Goal: Task Accomplishment & Management: Complete application form

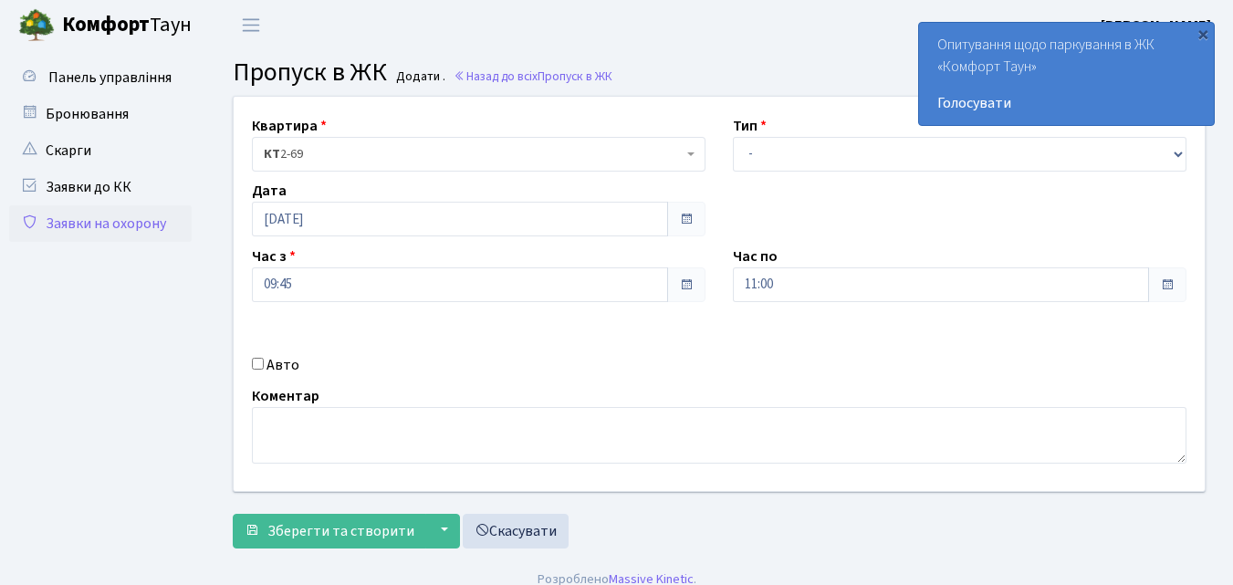
click at [85, 225] on link "Заявки на охорону" at bounding box center [100, 223] width 183 height 37
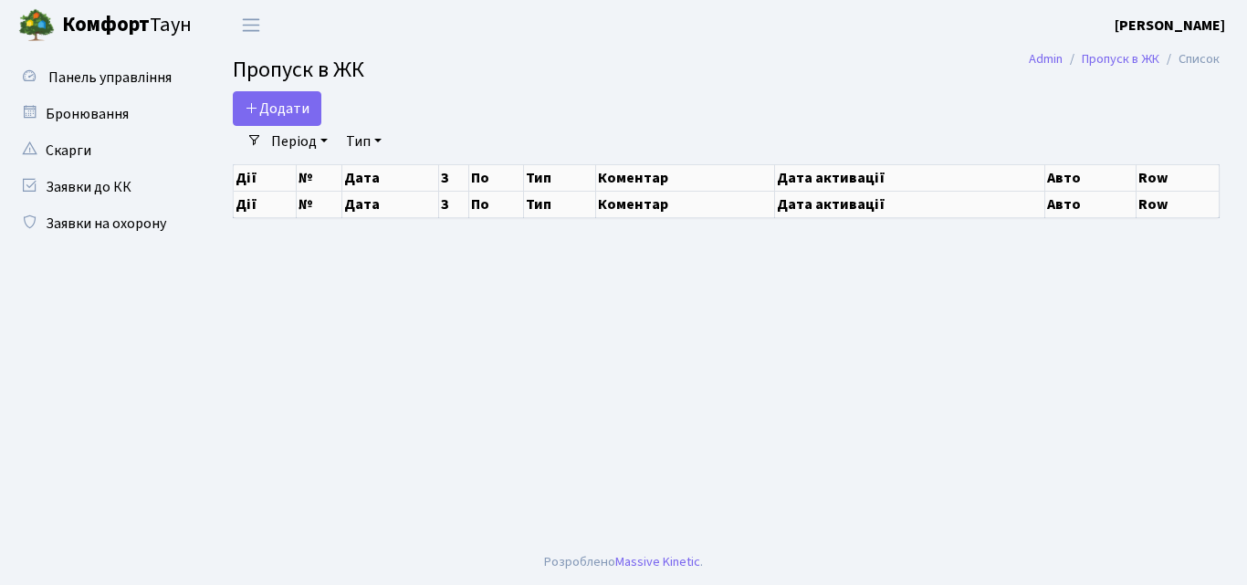
select select "25"
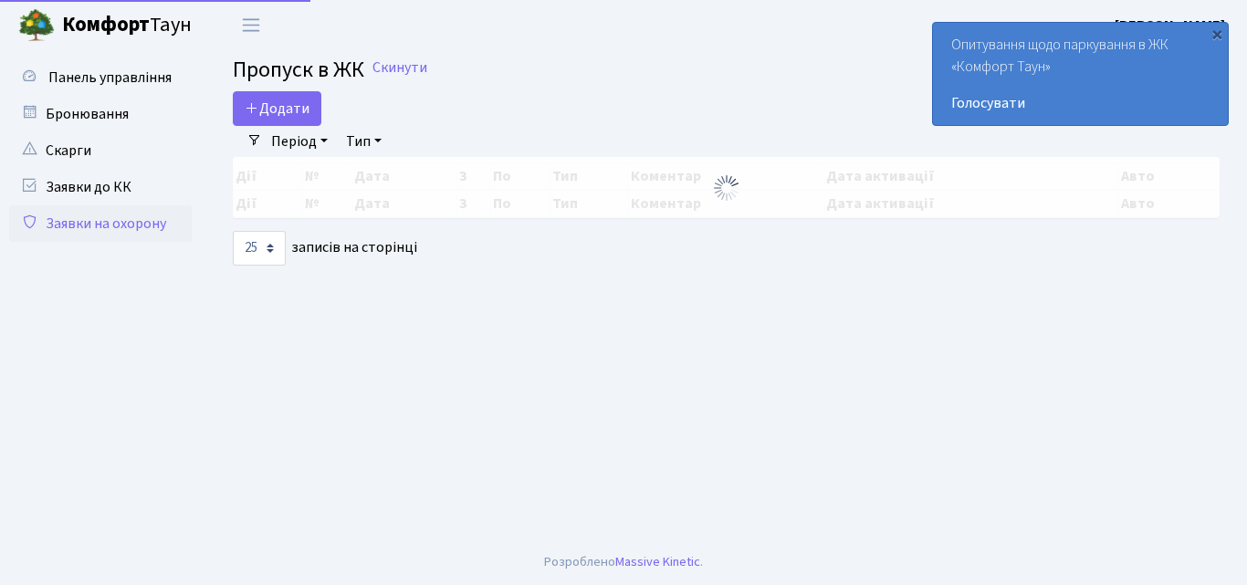
select select "25"
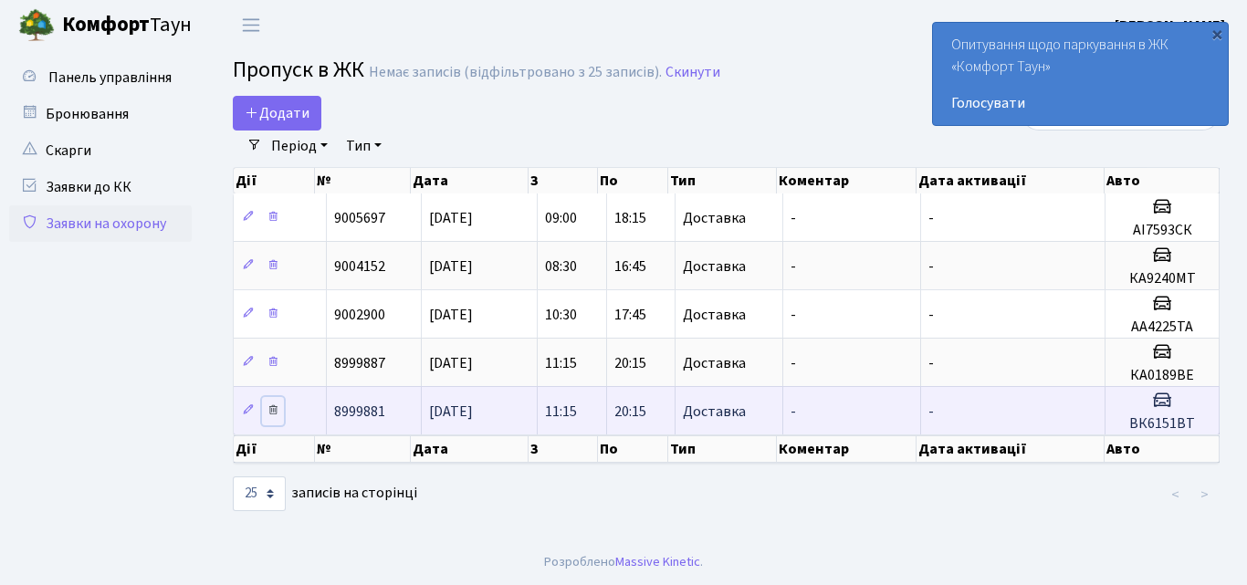
click at [273, 408] on icon at bounding box center [273, 409] width 13 height 13
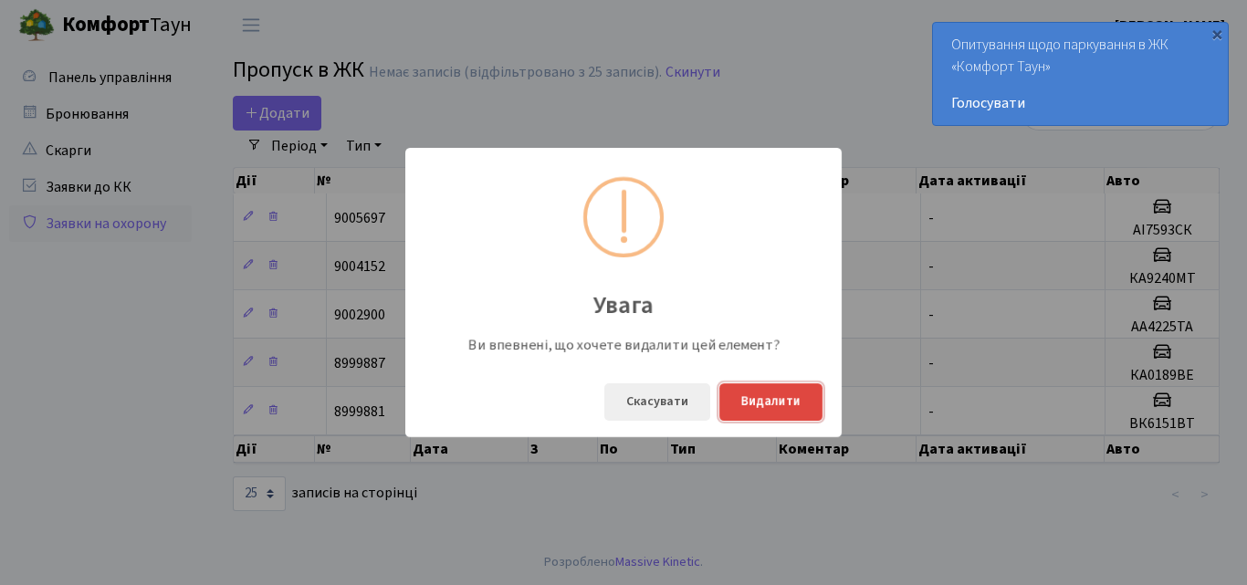
click at [775, 395] on button "Видалити" at bounding box center [770, 401] width 103 height 37
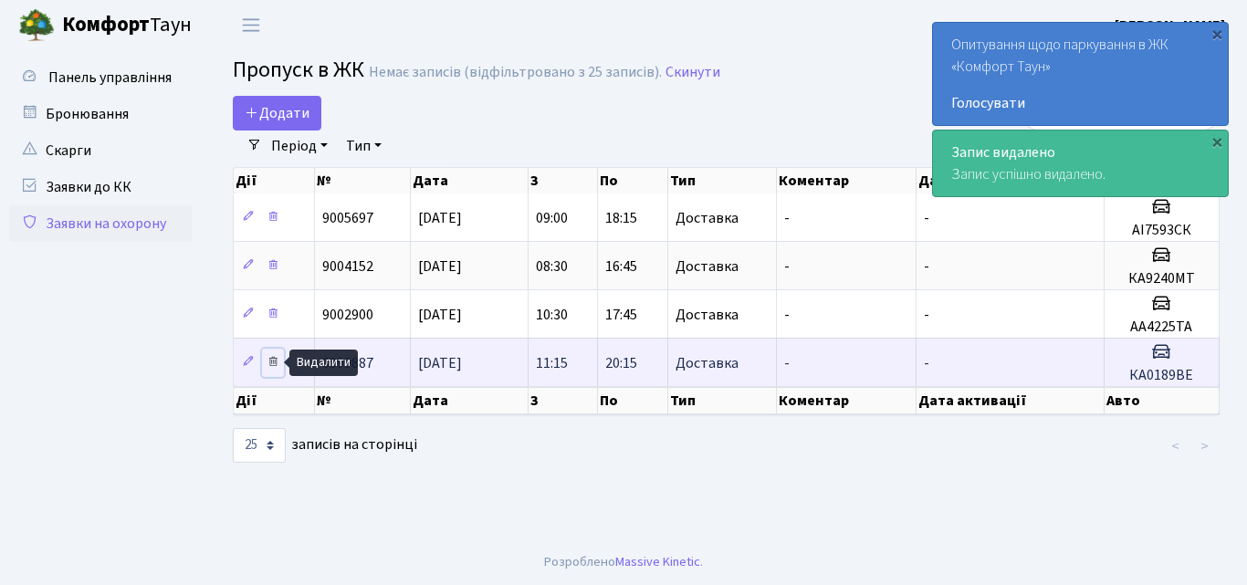
click at [270, 364] on icon at bounding box center [273, 361] width 13 height 13
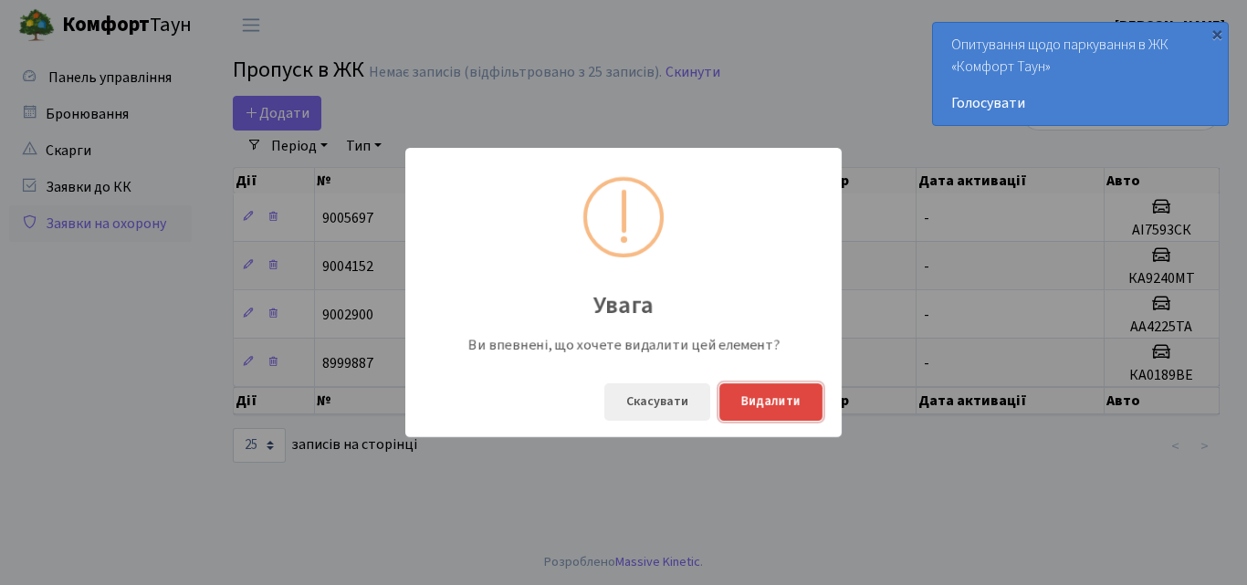
click at [791, 412] on button "Видалити" at bounding box center [770, 401] width 103 height 37
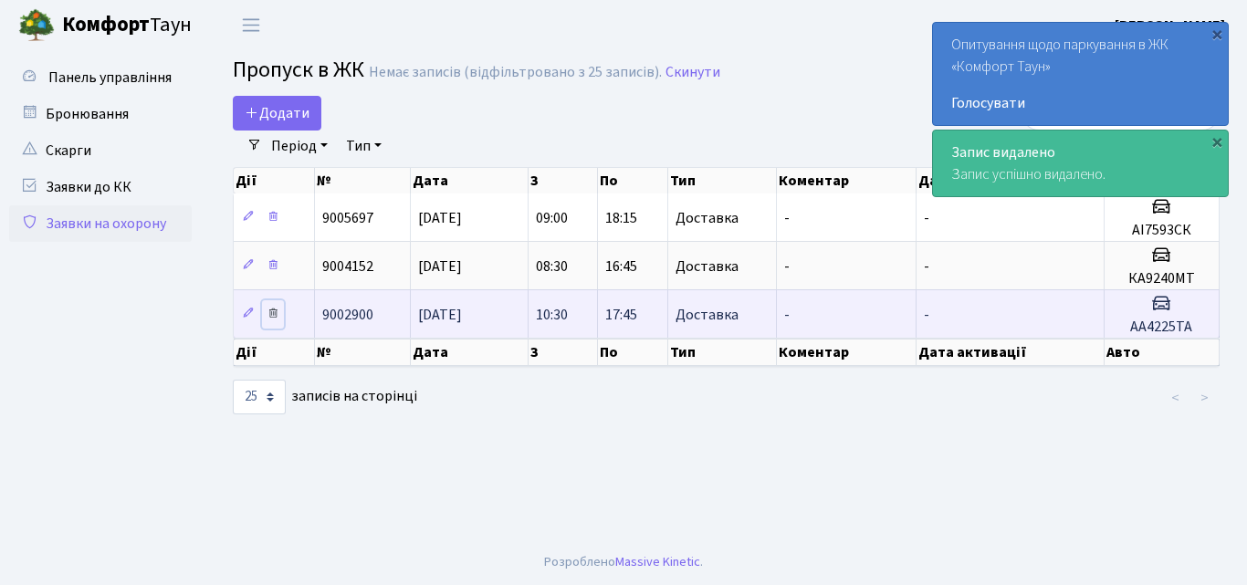
click at [275, 312] on icon at bounding box center [273, 313] width 13 height 13
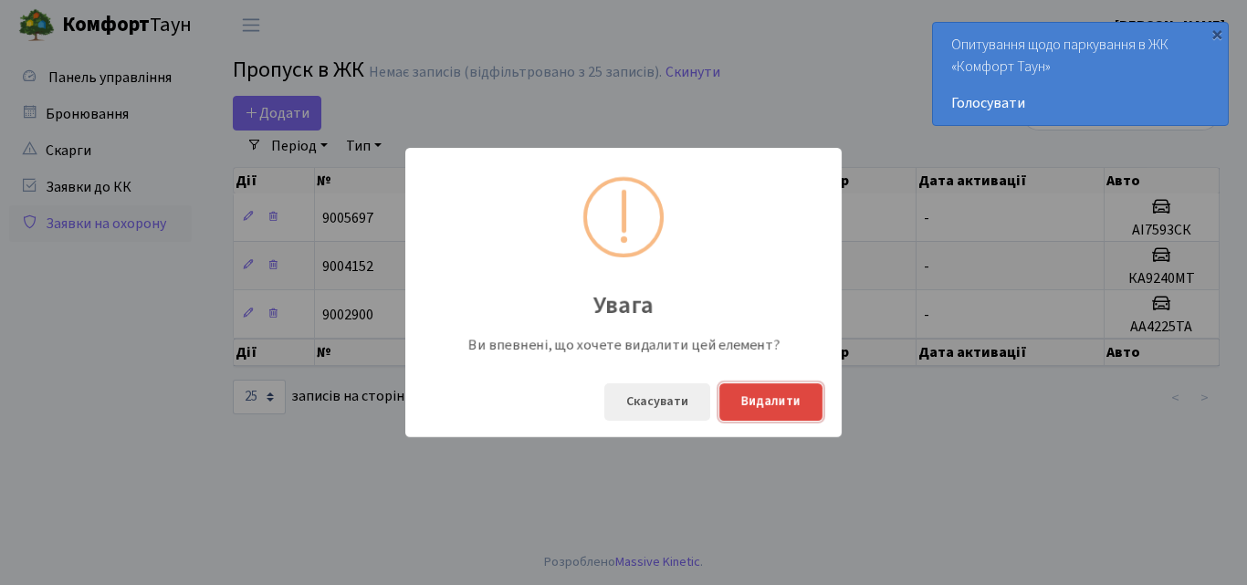
click at [769, 402] on button "Видалити" at bounding box center [770, 401] width 103 height 37
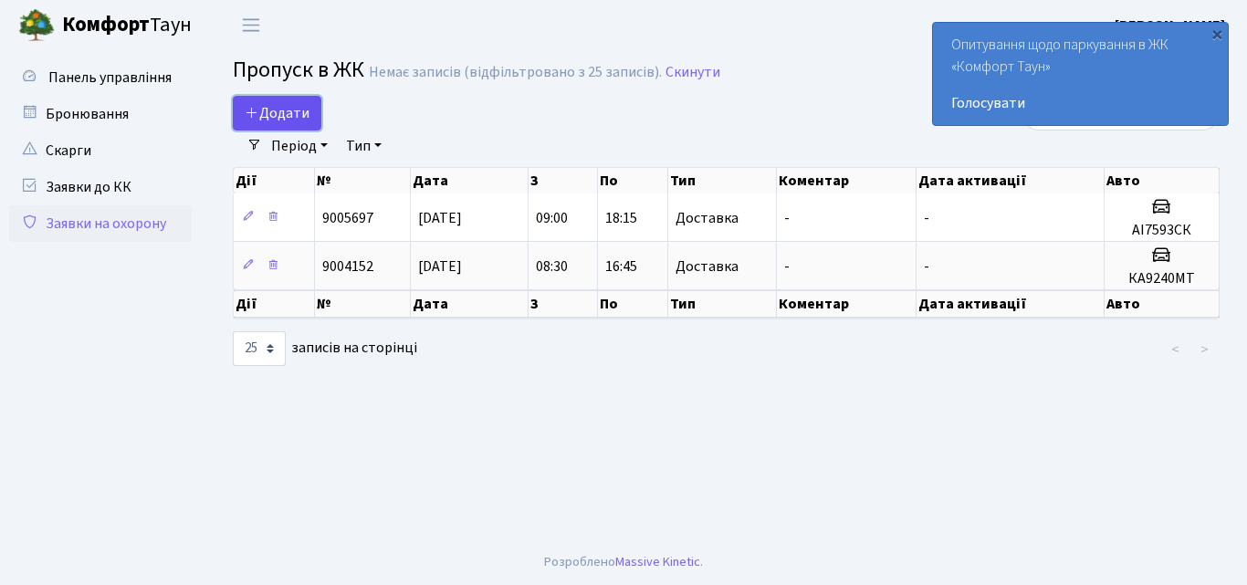
click at [278, 108] on span "Додати" at bounding box center [277, 113] width 65 height 20
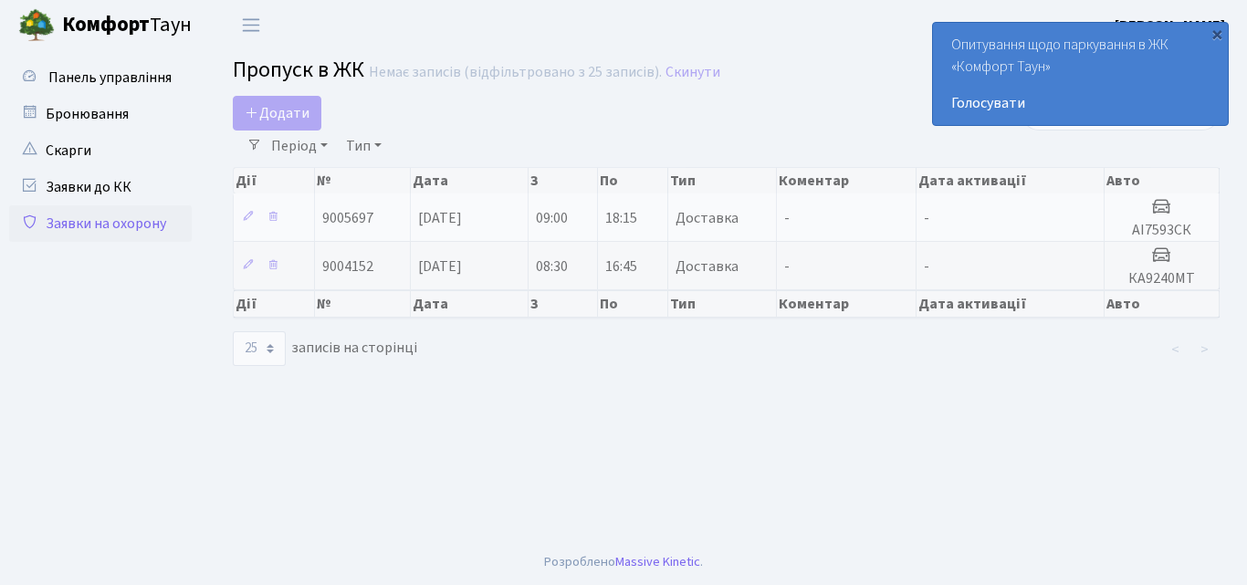
select select "25"
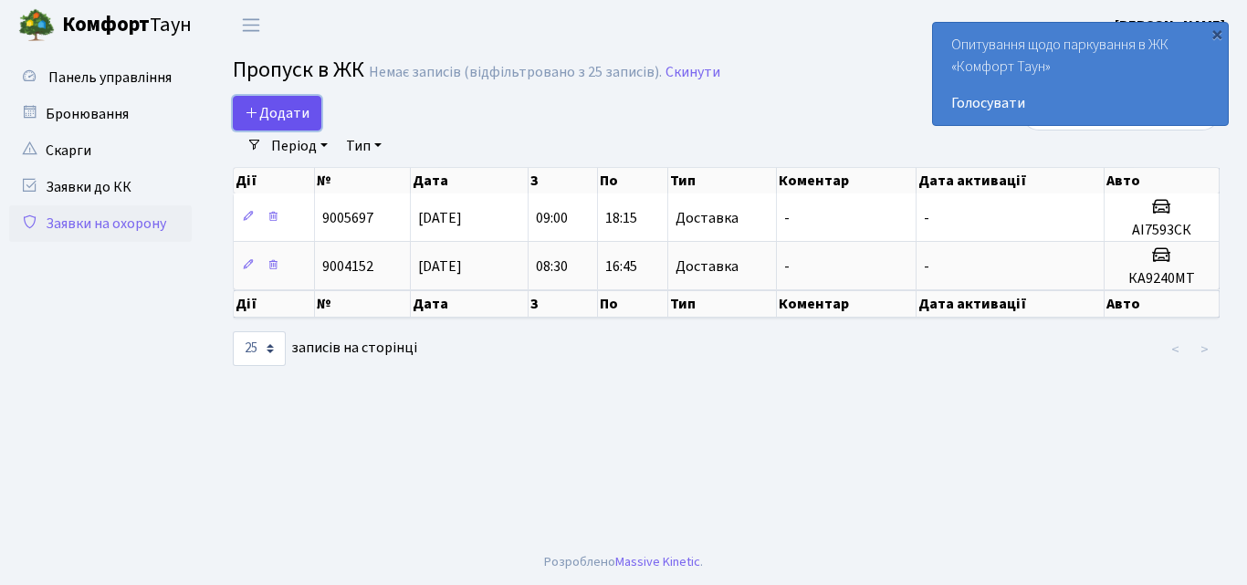
click at [285, 106] on span "Додати" at bounding box center [277, 113] width 65 height 20
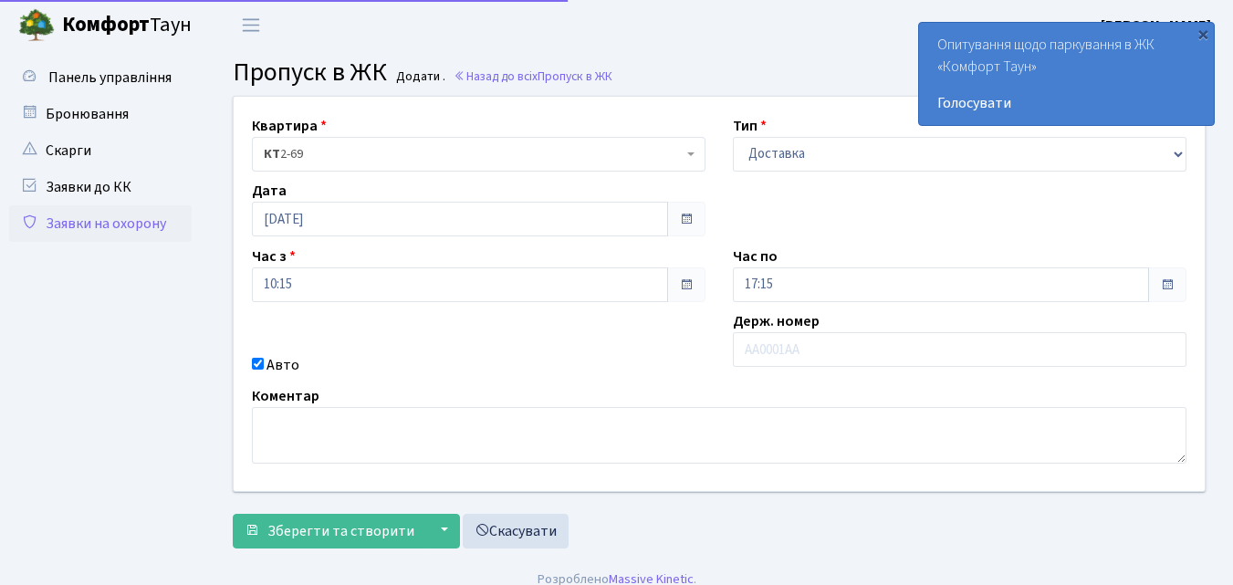
select select "1"
type input "АІ7283АС"
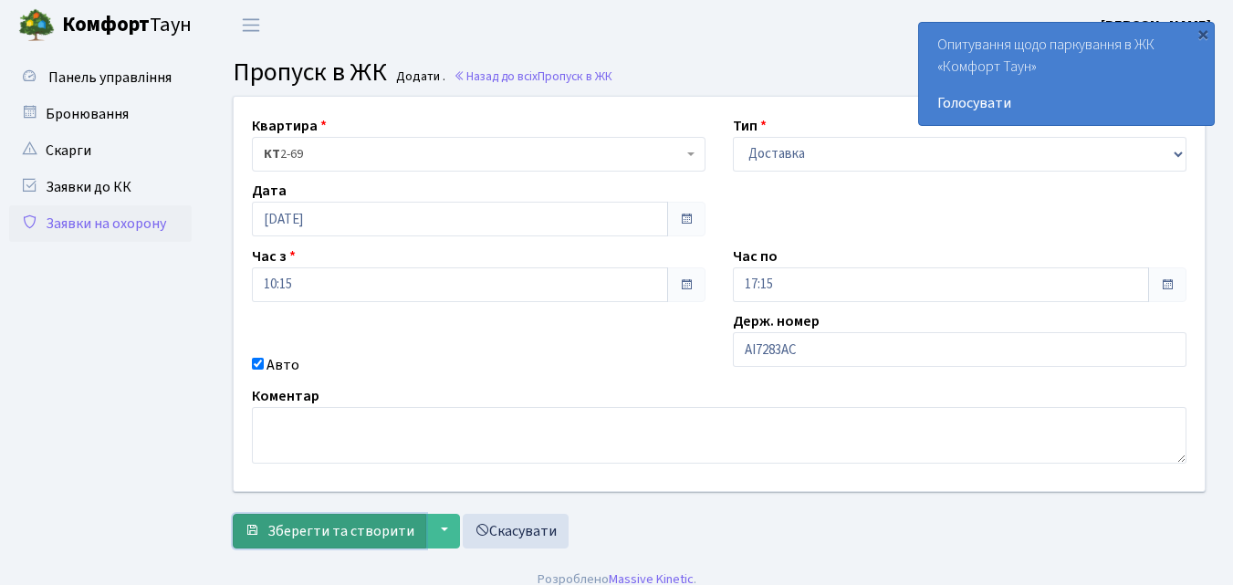
click at [323, 528] on span "Зберегти та створити" at bounding box center [340, 531] width 147 height 20
